Goal: Navigation & Orientation: Find specific page/section

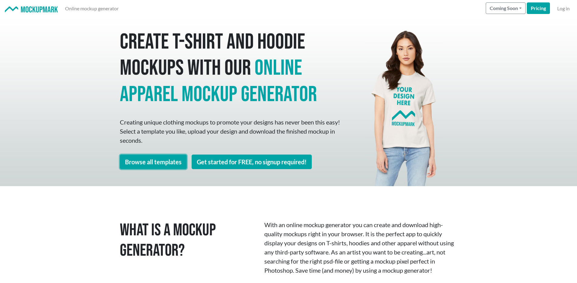
click at [158, 162] on link "Browse all templates" at bounding box center [153, 162] width 67 height 15
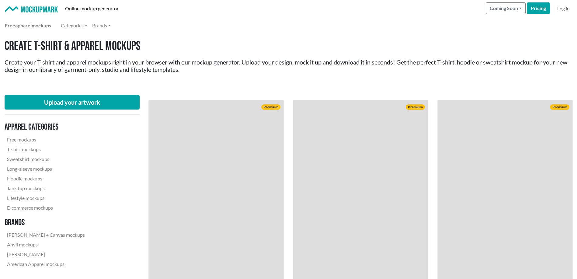
click at [563, 9] on link "Log in" at bounding box center [563, 8] width 17 height 12
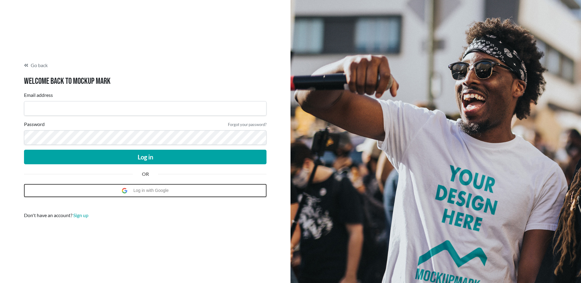
click at [152, 189] on span "Log in with Google" at bounding box center [152, 191] width 38 height 12
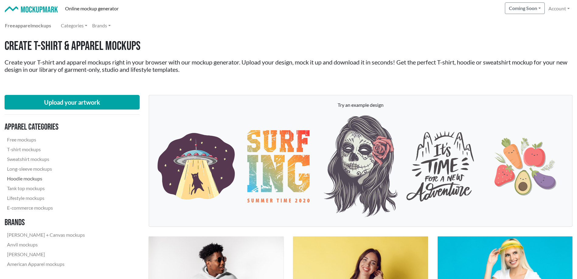
click at [34, 180] on link "Hoodie mockups" at bounding box center [46, 179] width 83 height 10
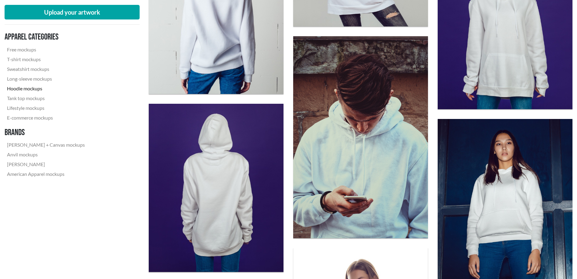
scroll to position [963, 0]
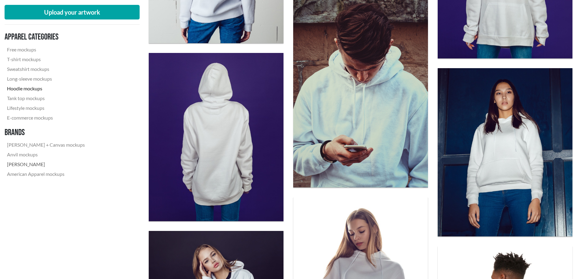
click at [34, 167] on link "[PERSON_NAME]" at bounding box center [46, 164] width 83 height 10
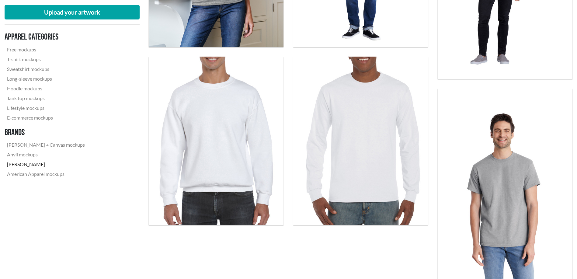
scroll to position [1154, 0]
